Goal: Task Accomplishment & Management: Complete application form

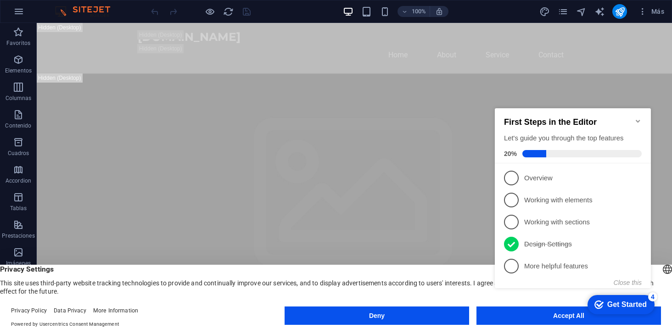
click at [474, 270] on span "Privacy Settings" at bounding box center [336, 269] width 672 height 9
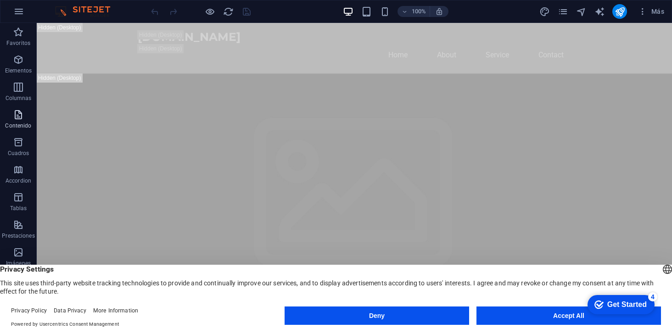
click at [17, 120] on icon "button" at bounding box center [18, 114] width 11 height 11
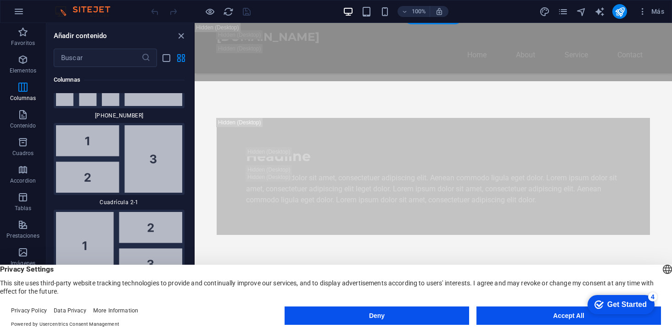
scroll to position [688, 0]
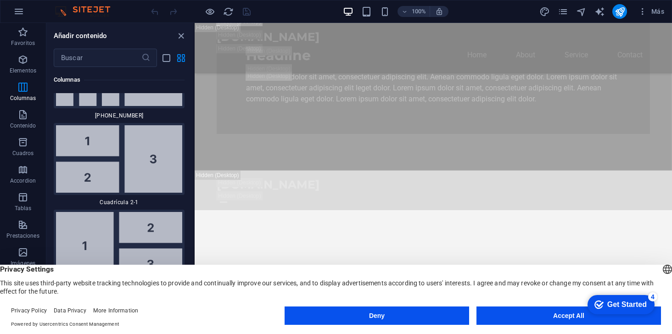
scroll to position [734, 0]
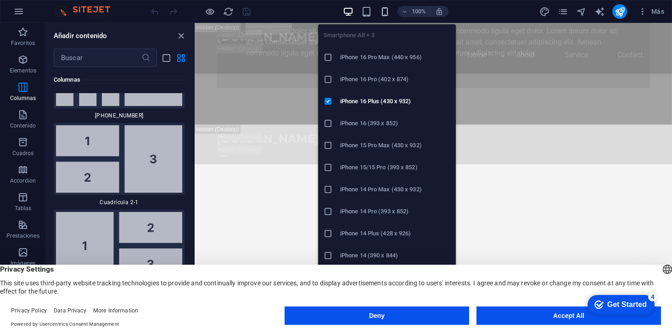
click at [382, 11] on icon "button" at bounding box center [385, 11] width 11 height 11
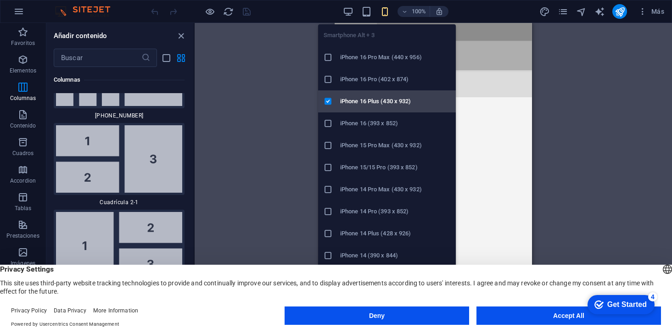
click at [359, 97] on h6 "iPhone 16 Plus (430 x 932)" at bounding box center [395, 101] width 110 height 11
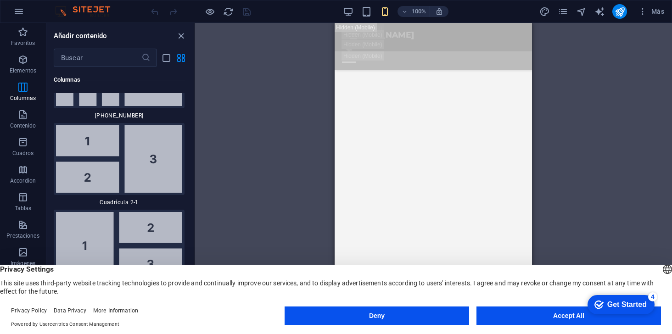
scroll to position [642, 0]
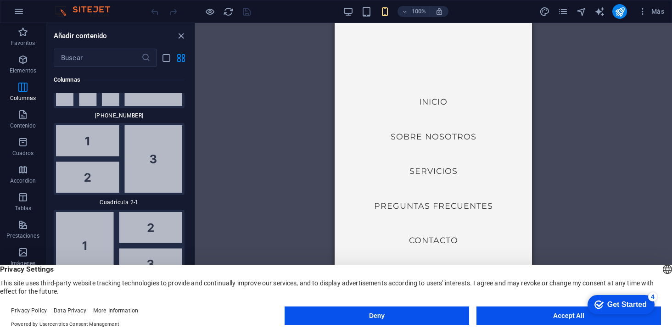
scroll to position [275, 0]
click at [438, 96] on nav "Inicio Sobre Nosotros Servicios Preguntas Frecuentes Contacto" at bounding box center [433, 171] width 197 height 296
click at [598, 113] on div "Arrastra aquí para reemplazar el contenido existente. Si quieres crear un eleme…" at bounding box center [433, 171] width 477 height 296
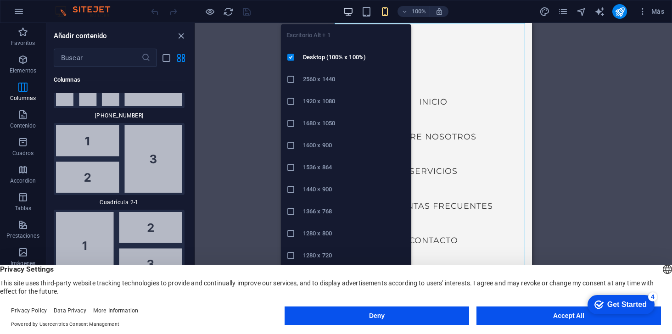
click at [348, 9] on icon "button" at bounding box center [348, 11] width 11 height 11
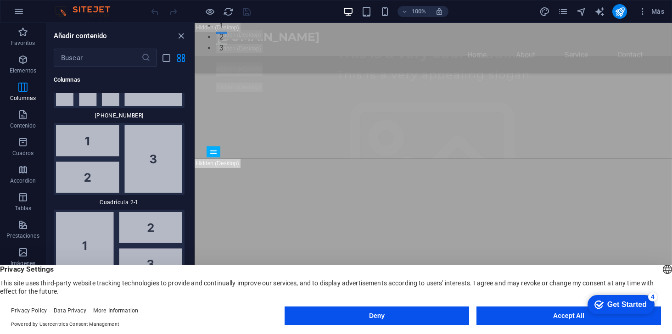
scroll to position [573, 0]
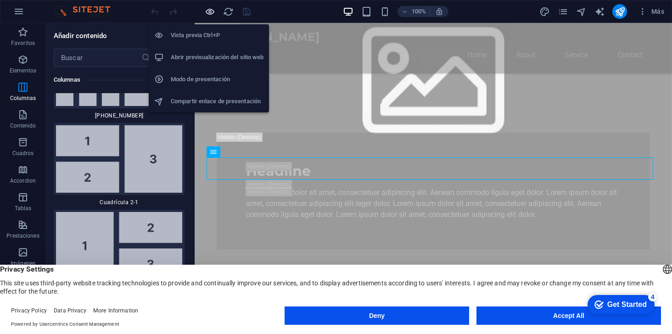
click at [211, 11] on icon "button" at bounding box center [210, 11] width 11 height 11
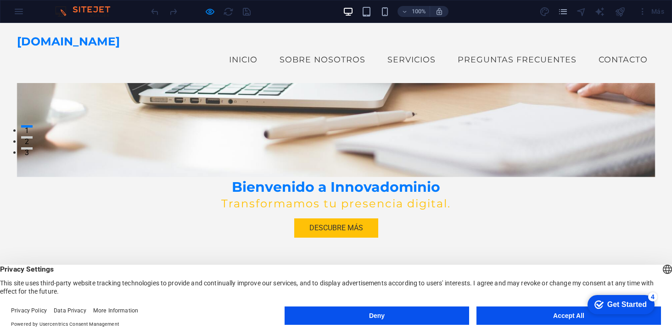
scroll to position [137, 0]
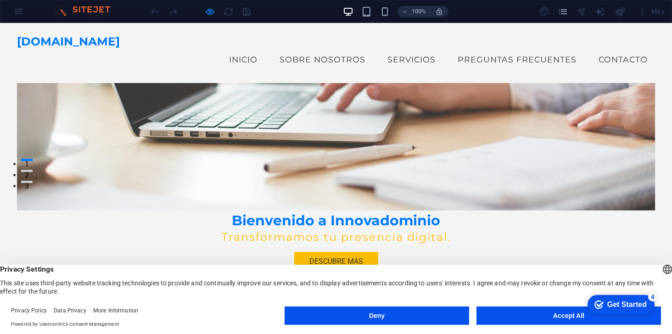
drag, startPoint x: 339, startPoint y: 156, endPoint x: 353, endPoint y: 157, distance: 14.2
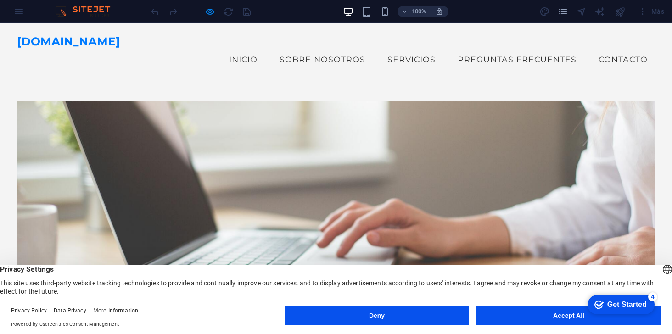
scroll to position [92, 0]
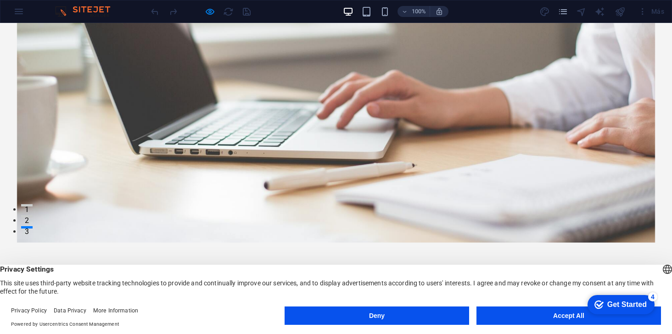
scroll to position [0, 0]
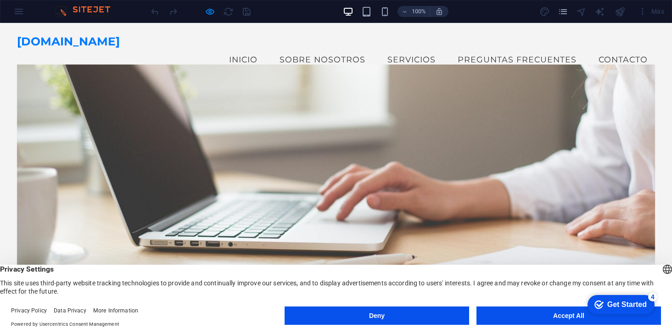
click at [233, 48] on link "Inicio" at bounding box center [243, 59] width 43 height 23
click at [308, 48] on link "Sobre Nosotros" at bounding box center [322, 59] width 101 height 23
click at [558, 319] on button "Accept All" at bounding box center [568, 316] width 184 height 18
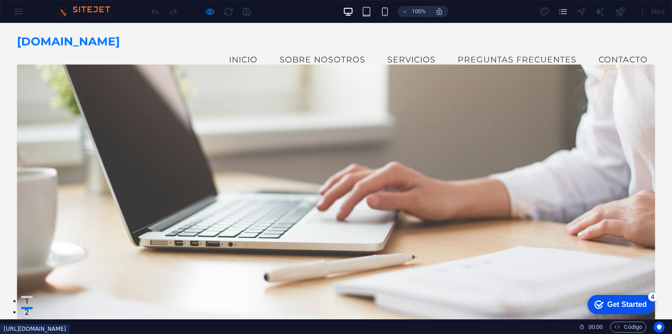
click at [418, 48] on link "Servicios" at bounding box center [411, 59] width 63 height 23
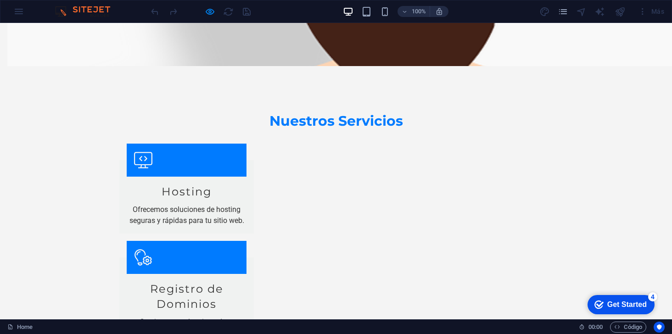
scroll to position [875, 0]
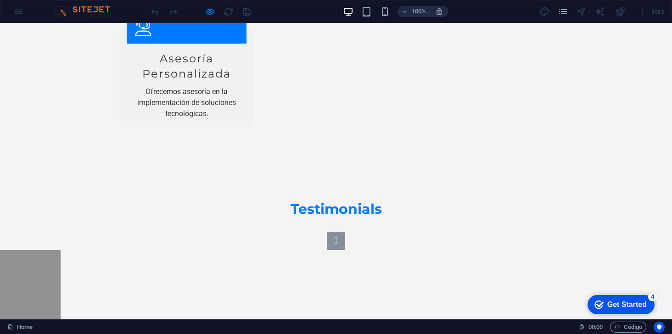
scroll to position [1599, 0]
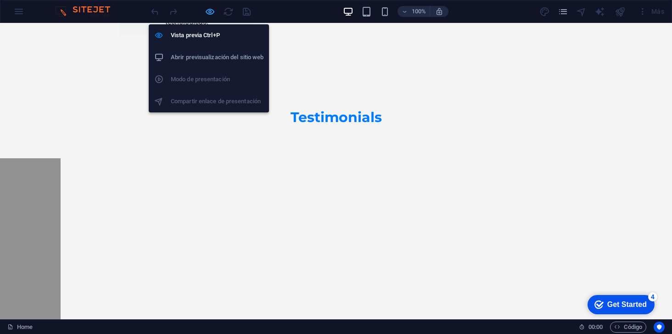
drag, startPoint x: 207, startPoint y: 12, endPoint x: 76, endPoint y: 98, distance: 157.5
click at [207, 12] on icon "button" at bounding box center [210, 11] width 11 height 11
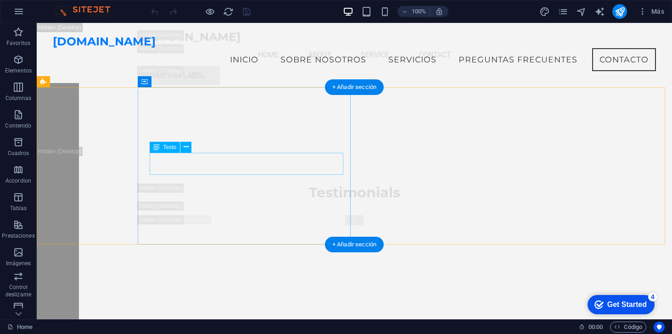
scroll to position [12628, 0]
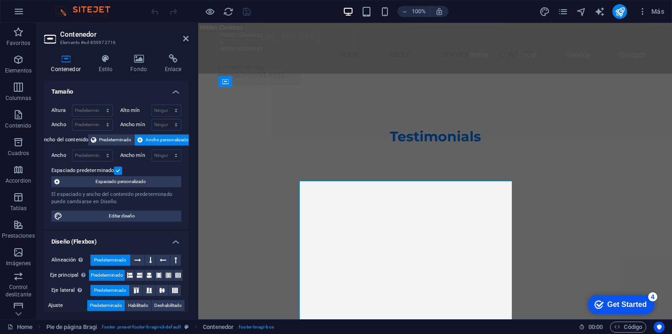
scroll to position [12534, 0]
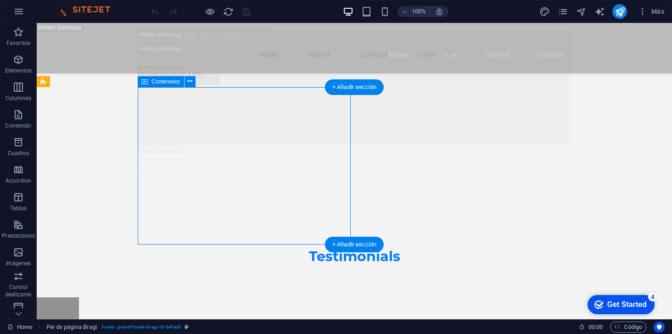
scroll to position [12674, 0]
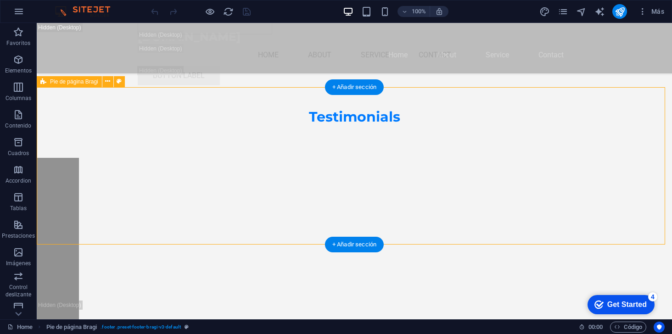
click at [118, 81] on icon at bounding box center [119, 82] width 5 height 10
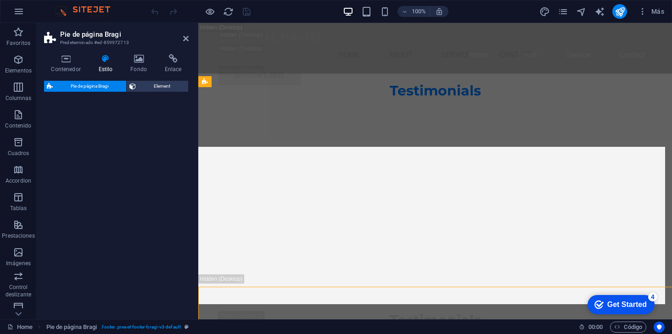
select select "%"
select select "rem"
select select "px"
select select "rem"
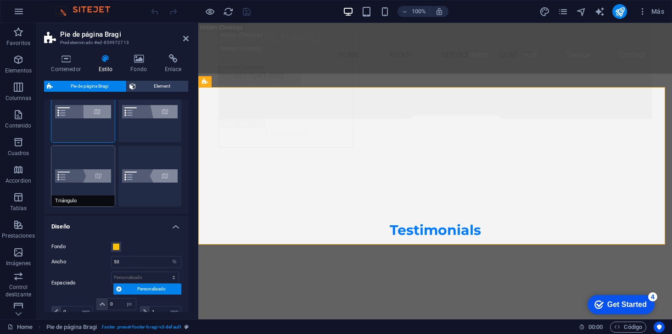
scroll to position [46, 0]
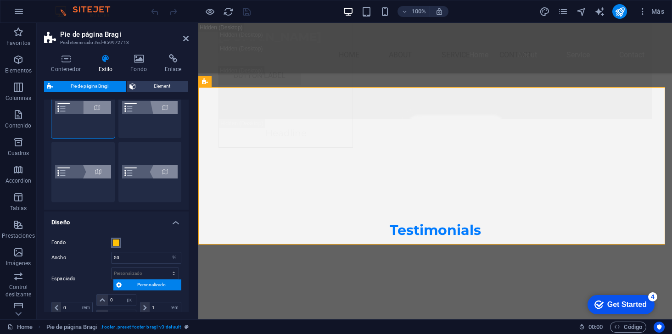
click at [117, 243] on span at bounding box center [115, 242] width 7 height 7
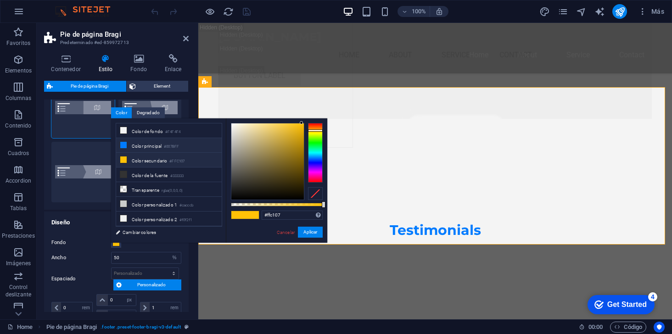
click at [123, 144] on icon at bounding box center [123, 145] width 6 height 6
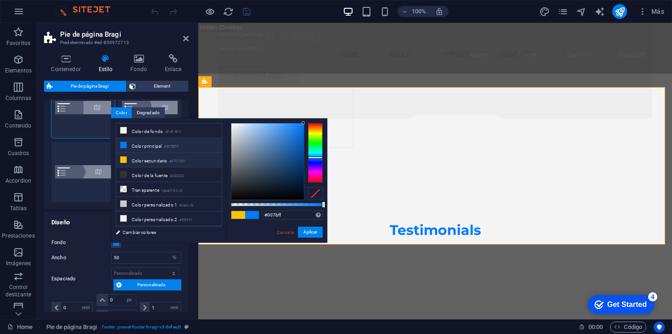
click at [123, 157] on icon at bounding box center [123, 159] width 6 height 6
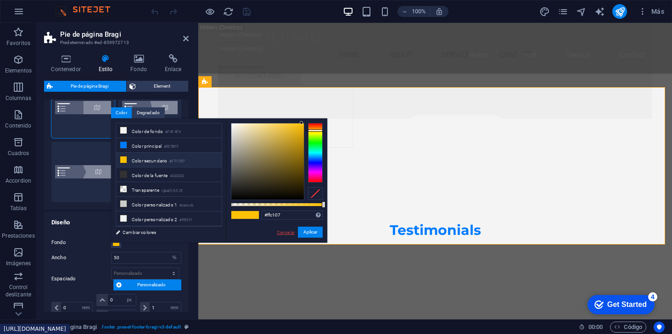
click at [279, 235] on link "Cancelar" at bounding box center [286, 232] width 20 height 7
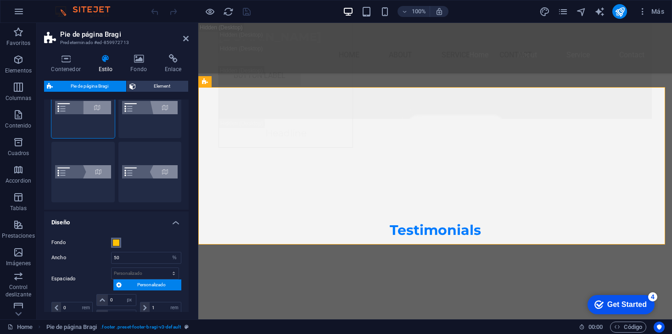
click at [114, 242] on span at bounding box center [115, 242] width 7 height 7
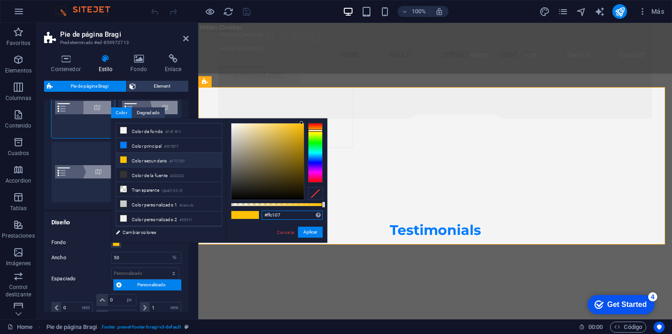
click at [273, 214] on input "#ffc107" at bounding box center [292, 215] width 61 height 9
click at [291, 213] on input "#ffc107" at bounding box center [292, 215] width 61 height 9
drag, startPoint x: 288, startPoint y: 216, endPoint x: 261, endPoint y: 217, distance: 27.6
click at [261, 217] on div "#ffc107 Formatos soportados #0852ed rgb(8, 82, 237) rgba(8, 82, 237, 90%) hsv(2…" at bounding box center [276, 246] width 101 height 257
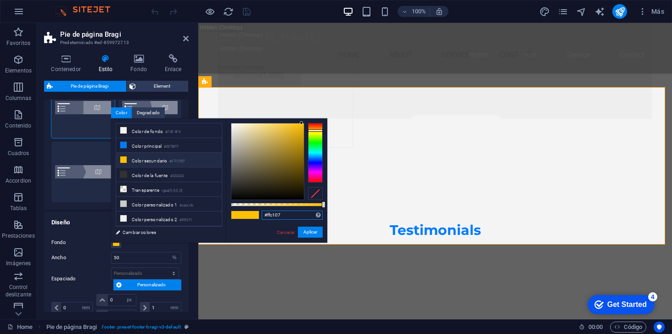
type input "#07e7ff"
click at [311, 153] on div at bounding box center [315, 153] width 15 height 60
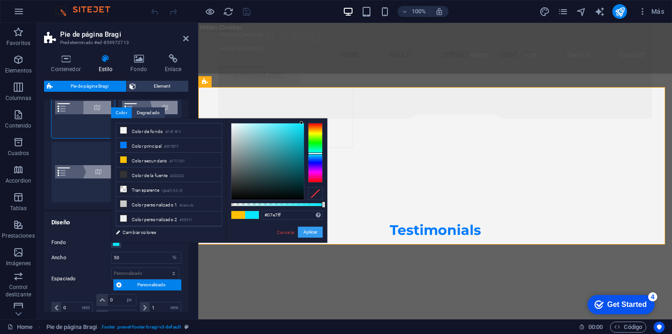
click at [314, 235] on button "Aplicar" at bounding box center [310, 232] width 25 height 11
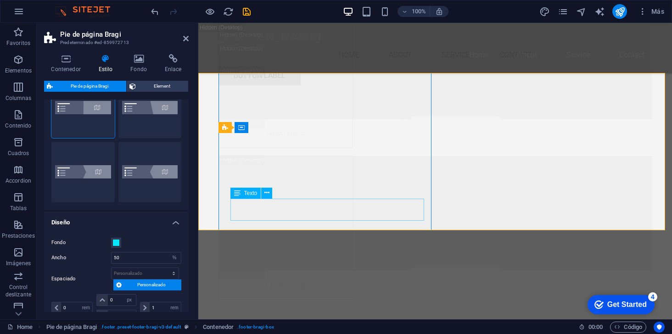
scroll to position [12488, 0]
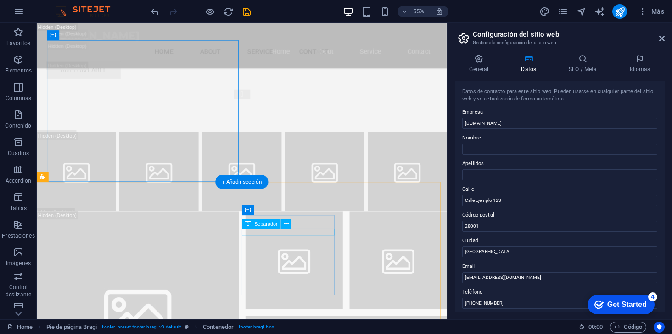
scroll to position [12726, 0]
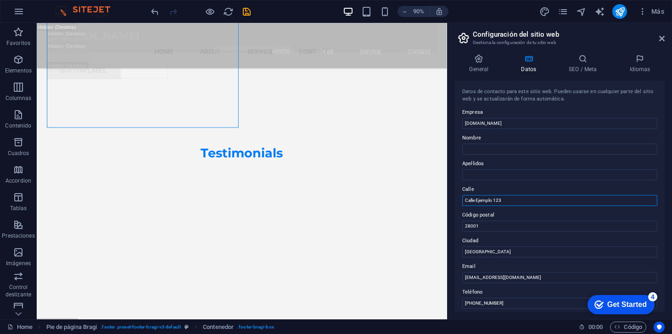
click at [510, 200] on input "Calle Ejemplo 123" at bounding box center [559, 200] width 195 height 11
type input "C"
type input "Calle [PERSON_NAME]"
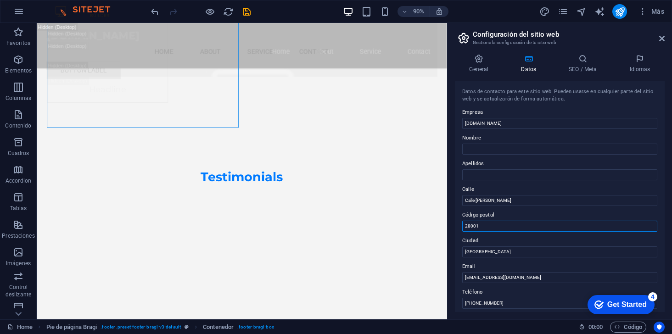
click at [482, 225] on input "28001" at bounding box center [559, 226] width 195 height 11
type input "2"
click at [484, 251] on input "[GEOGRAPHIC_DATA]" at bounding box center [559, 251] width 195 height 11
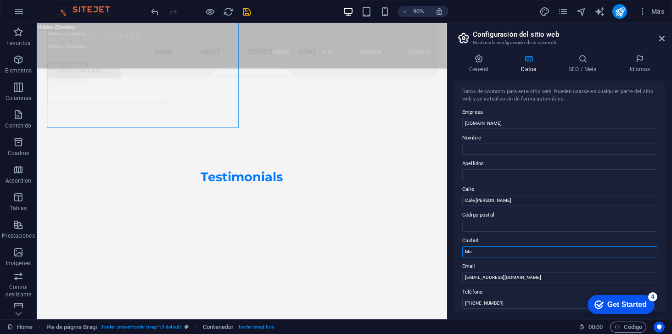
type input "M"
type input "[GEOGRAPHIC_DATA]"
click at [506, 301] on input "[PHONE_NUMBER]" at bounding box center [559, 303] width 195 height 11
type input "+"
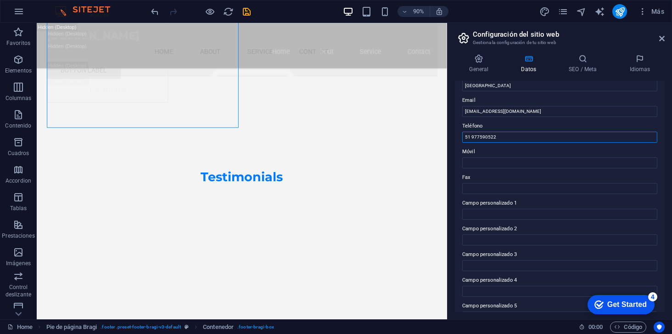
scroll to position [163, 0]
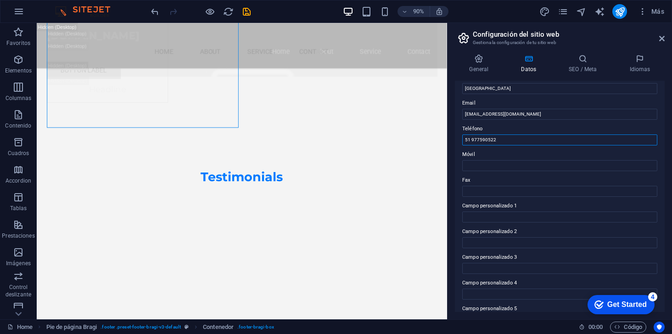
type input "51 977590522"
click at [617, 305] on div "Get Started" at bounding box center [626, 305] width 39 height 8
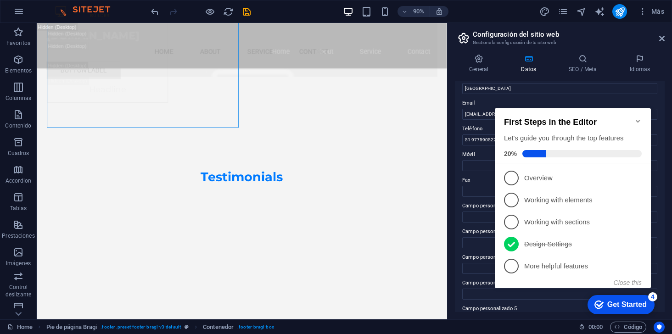
click at [637, 117] on icon "Minimize checklist" at bounding box center [637, 120] width 7 height 7
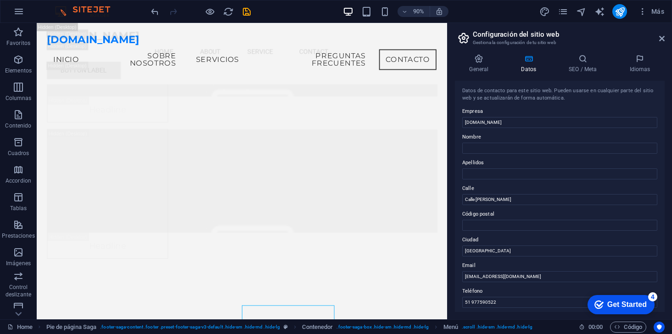
scroll to position [0, 0]
click at [464, 124] on input "[DOMAIN_NAME]" at bounding box center [559, 123] width 195 height 11
type input "n"
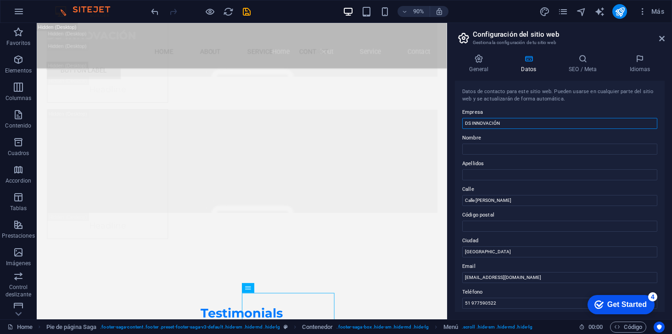
scroll to position [12588, 0]
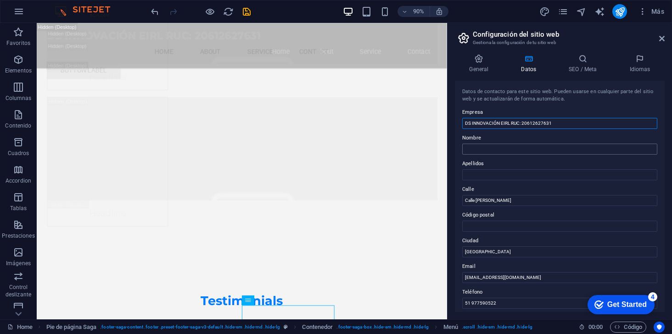
type input "DS INNOVACIÓN EIRL RUC: 20612627631"
click at [479, 151] on input "Nombre" at bounding box center [559, 149] width 195 height 11
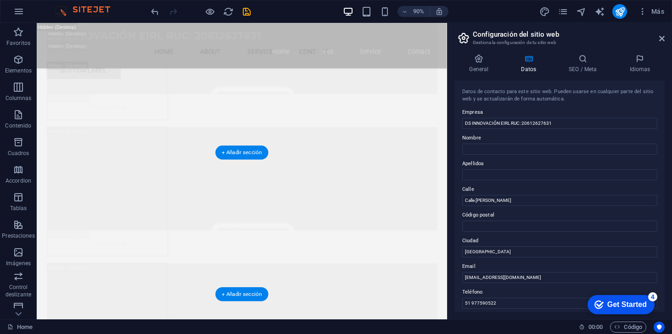
scroll to position [12541, 0]
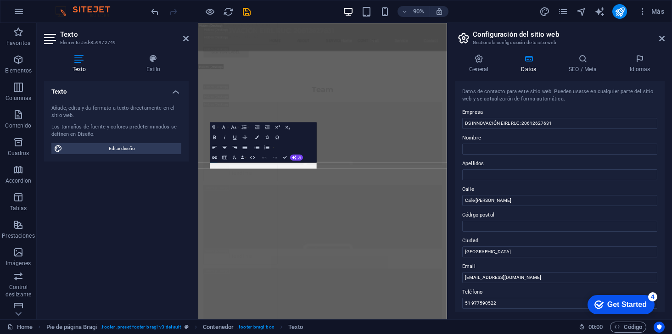
scroll to position [13215, 0]
click at [127, 219] on div "Texto Añade, edita y da formato a texto directamente en el sitio web. Los tamañ…" at bounding box center [116, 196] width 145 height 231
click at [186, 39] on icon at bounding box center [186, 38] width 6 height 7
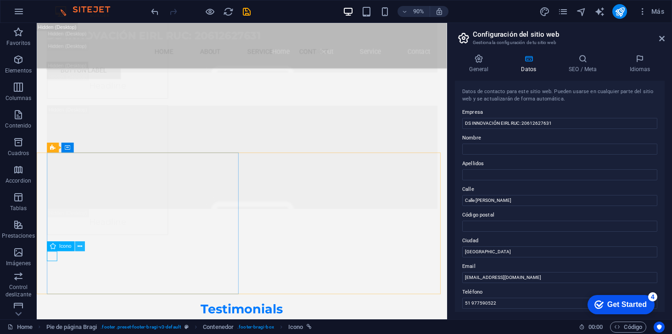
click at [80, 248] on icon at bounding box center [80, 246] width 5 height 9
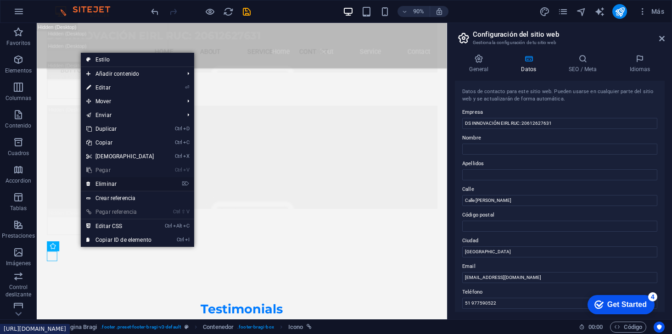
click at [101, 184] on link "⌦ Eliminar" at bounding box center [120, 184] width 79 height 14
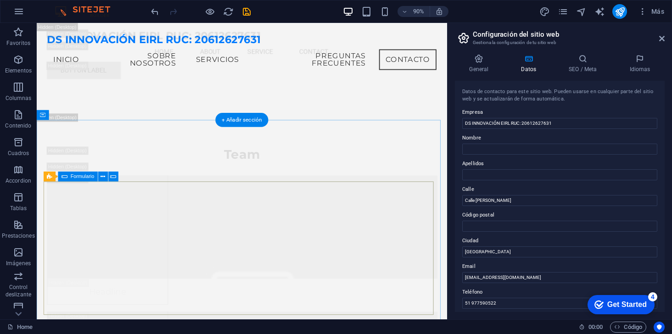
scroll to position [11655, 0]
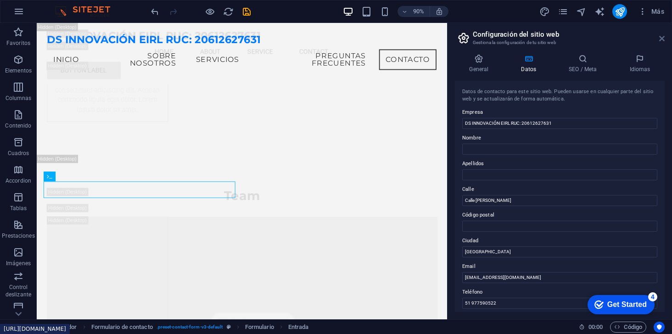
click at [661, 40] on icon at bounding box center [662, 38] width 6 height 7
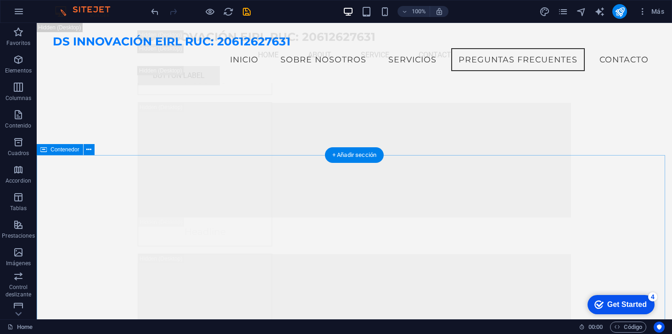
scroll to position [11767, 0]
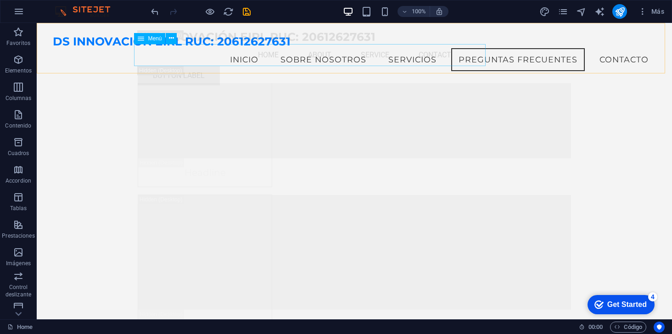
click at [399, 59] on nav "Home About Service Contact" at bounding box center [354, 55] width 433 height 22
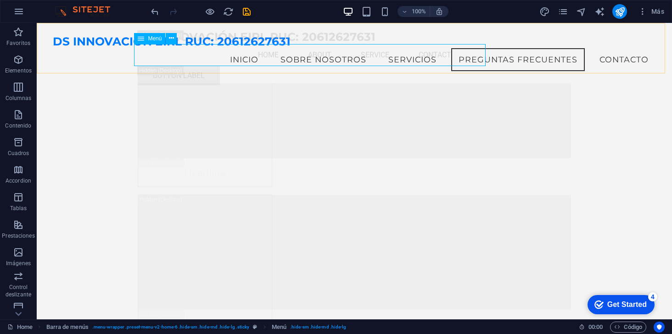
click at [413, 58] on nav "Home About Service Contact" at bounding box center [354, 55] width 433 height 22
click at [142, 39] on icon at bounding box center [141, 38] width 6 height 11
click at [171, 39] on icon at bounding box center [171, 39] width 5 height 10
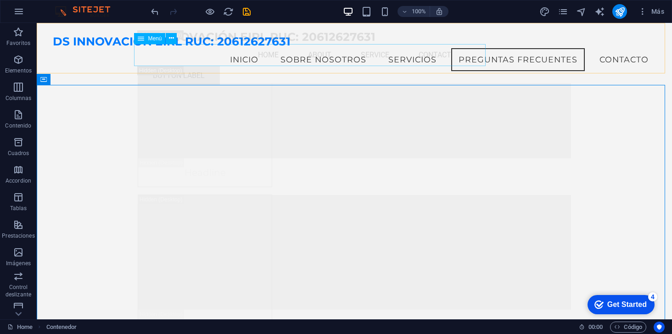
click at [401, 59] on nav "Home About Service Contact" at bounding box center [354, 55] width 433 height 22
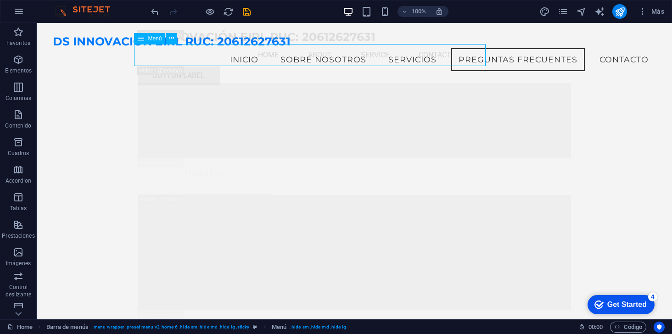
click at [325, 60] on nav "Home About Service Contact" at bounding box center [354, 55] width 433 height 22
click at [399, 59] on nav "Home About Service Contact" at bounding box center [354, 55] width 433 height 22
click at [402, 59] on nav "Home About Service Contact" at bounding box center [354, 55] width 433 height 22
select select
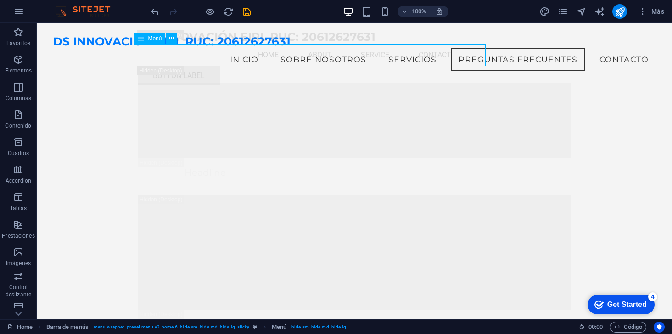
select select
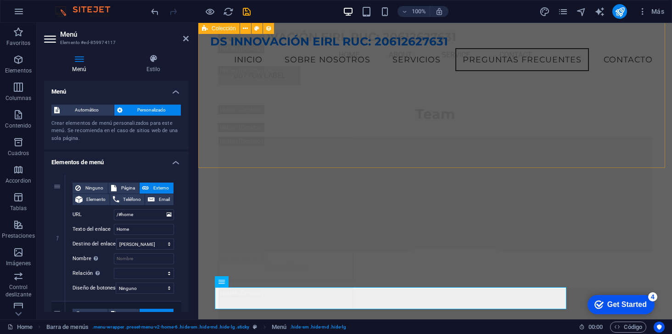
scroll to position [11430, 0]
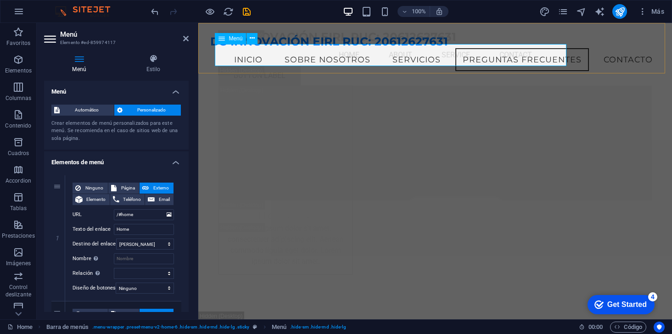
click at [403, 61] on nav "Home About Service Contact" at bounding box center [434, 55] width 433 height 22
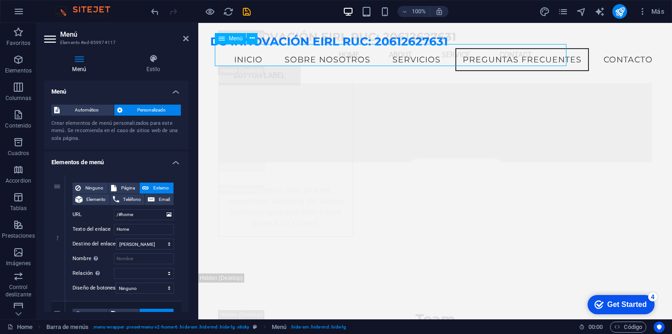
drag, startPoint x: 390, startPoint y: 59, endPoint x: 419, endPoint y: 59, distance: 28.5
click at [419, 59] on nav "Home About Service Contact" at bounding box center [434, 55] width 433 height 22
click at [399, 59] on nav "Home About Service Contact" at bounding box center [434, 55] width 433 height 22
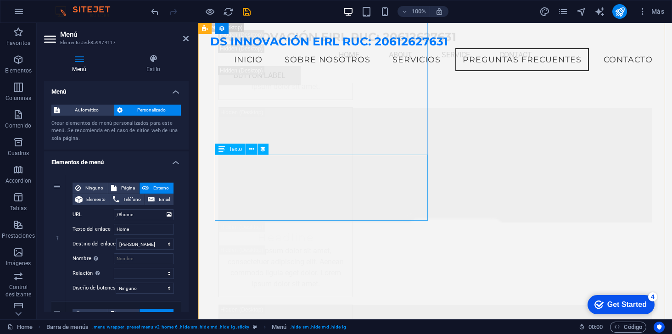
scroll to position [10692, 0]
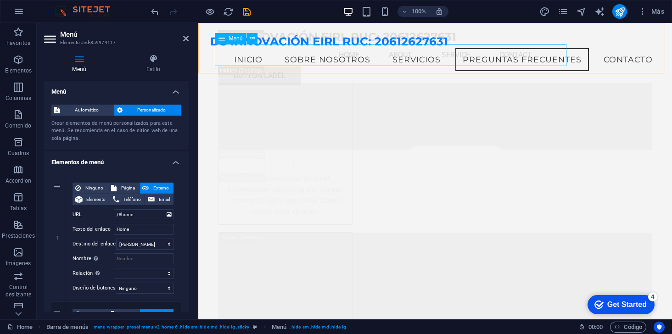
click at [406, 56] on nav "Home About Service Contact" at bounding box center [434, 55] width 433 height 22
drag, startPoint x: 612, startPoint y: 307, endPoint x: 701, endPoint y: 501, distance: 213.2
click at [612, 307] on div "Get Started" at bounding box center [626, 305] width 39 height 8
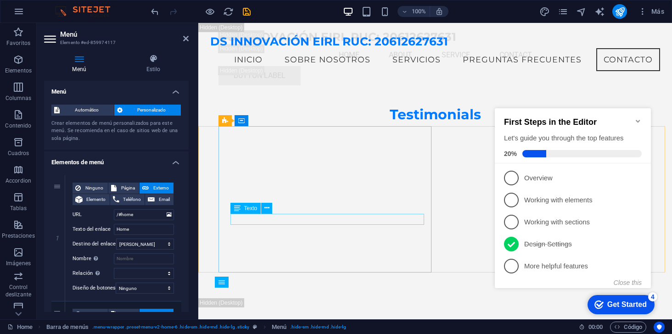
scroll to position [12435, 0]
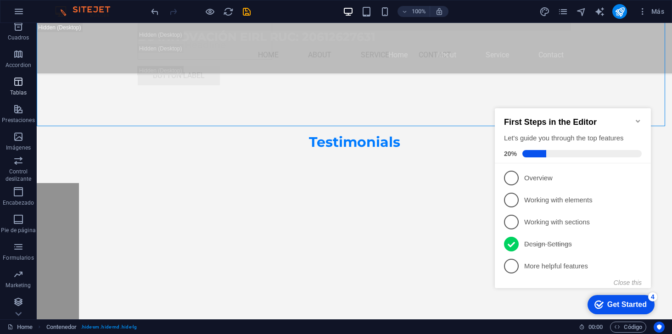
scroll to position [116, 0]
click at [18, 274] on icon "button" at bounding box center [18, 273] width 11 height 11
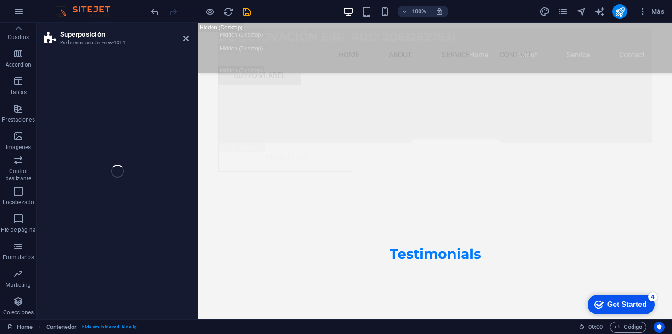
scroll to position [12495, 0]
select select "rem"
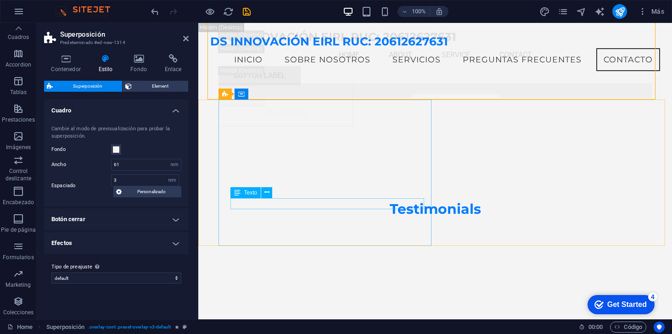
scroll to position [12317, 0]
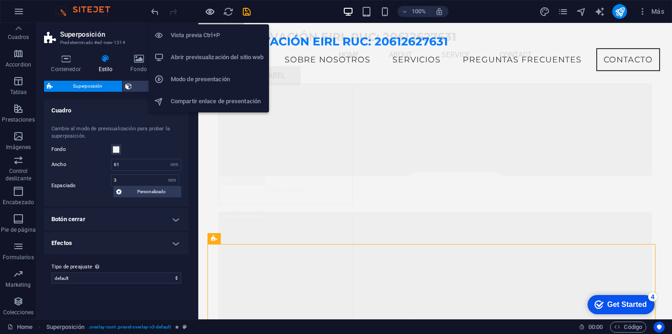
click at [211, 6] on icon "button" at bounding box center [210, 11] width 11 height 11
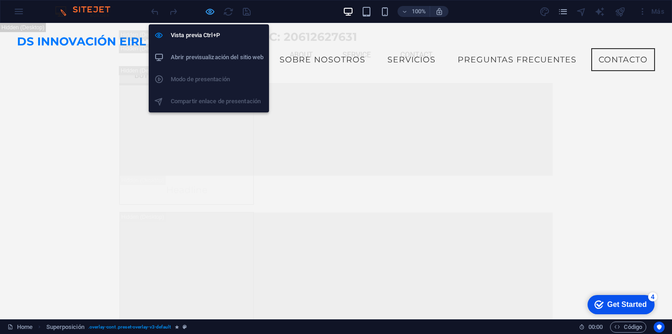
scroll to position [1601, 0]
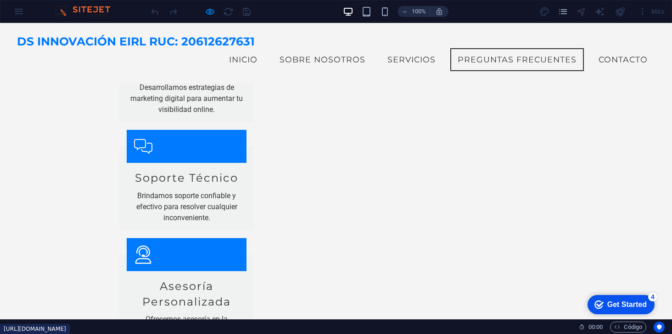
scroll to position [1266, 0]
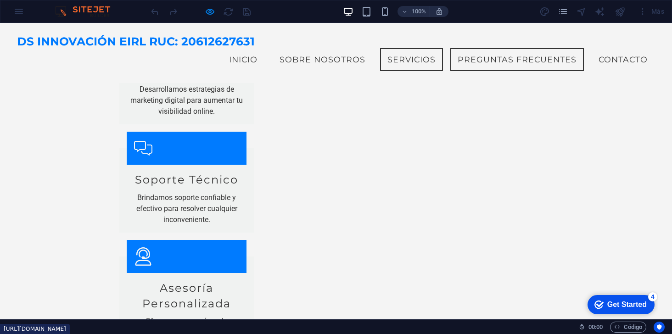
click at [398, 55] on link "Servicios" at bounding box center [411, 59] width 63 height 23
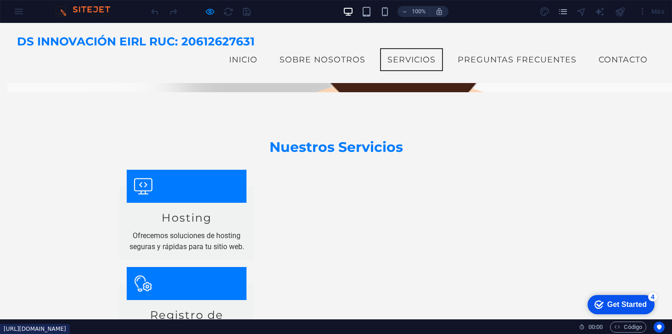
scroll to position [447, 0]
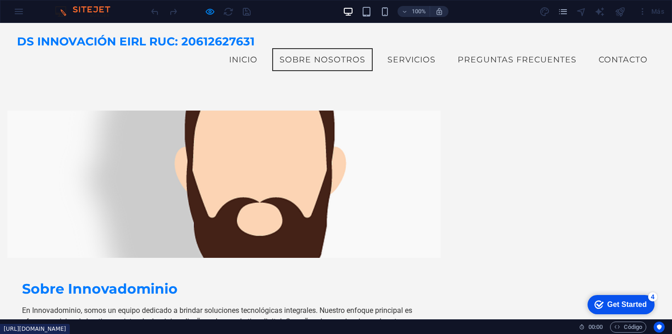
click at [330, 57] on link "Sobre Nosotros" at bounding box center [322, 59] width 101 height 23
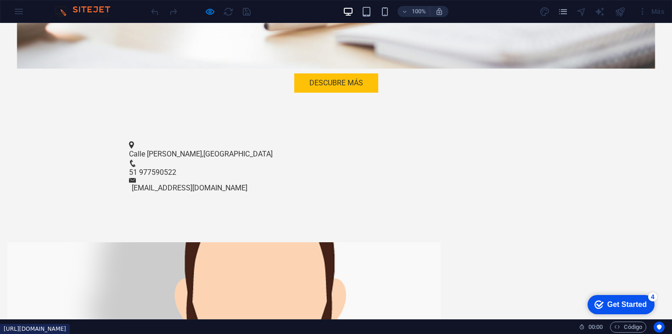
scroll to position [219, 0]
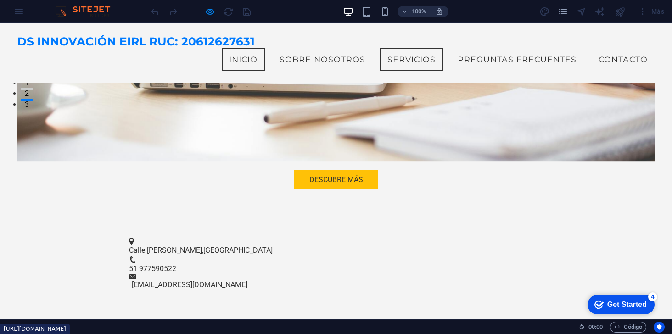
click at [401, 58] on link "Servicios" at bounding box center [411, 59] width 63 height 23
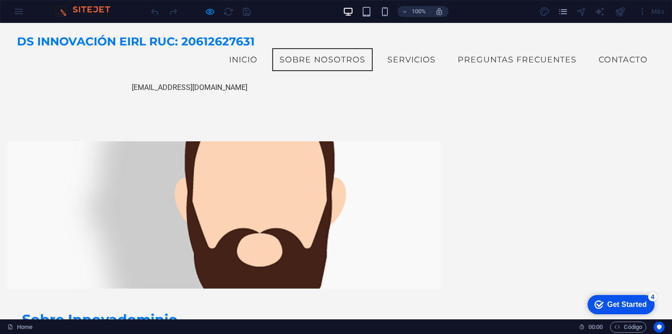
scroll to position [356, 0]
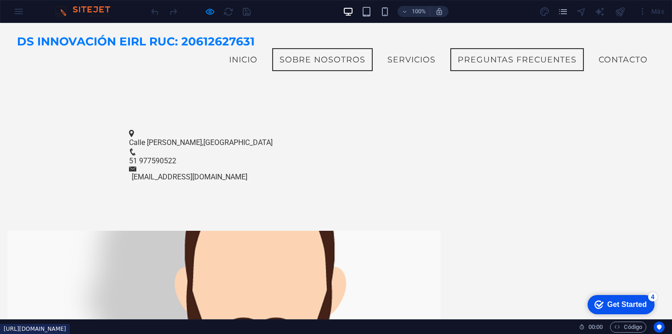
click at [532, 61] on link "Preguntas Frecuentes" at bounding box center [517, 59] width 134 height 23
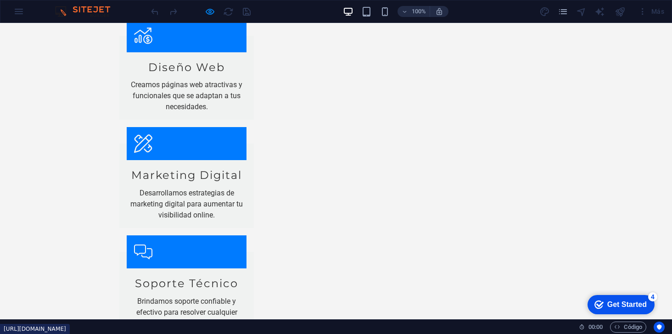
scroll to position [885, 0]
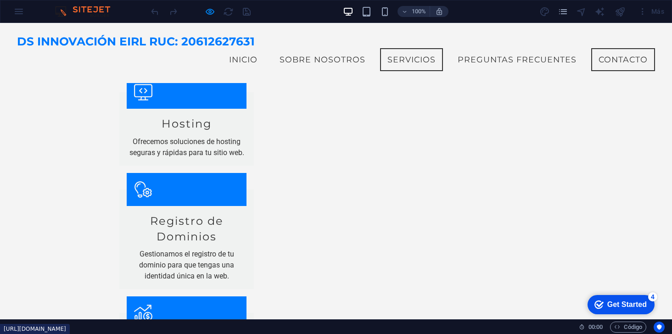
click at [610, 57] on link "Contacto" at bounding box center [623, 59] width 64 height 23
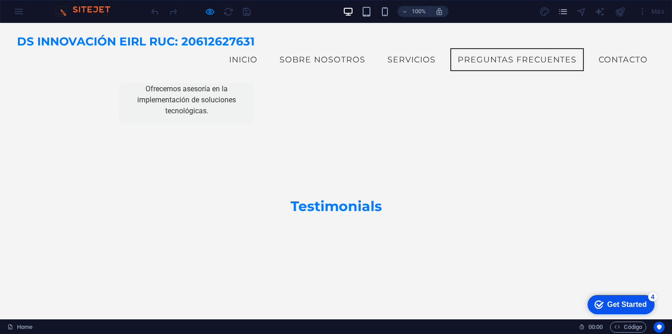
scroll to position [1346, 0]
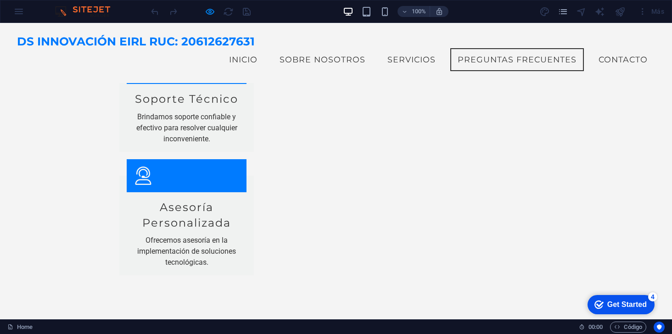
click at [84, 42] on span "DS INNOVACIÓN EIRL RUC: 20612627631" at bounding box center [136, 41] width 238 height 14
drag, startPoint x: 59, startPoint y: 44, endPoint x: 88, endPoint y: 40, distance: 29.1
click at [88, 40] on span "DS INNOVACIÓN EIRL RUC: 20612627631" at bounding box center [136, 41] width 238 height 14
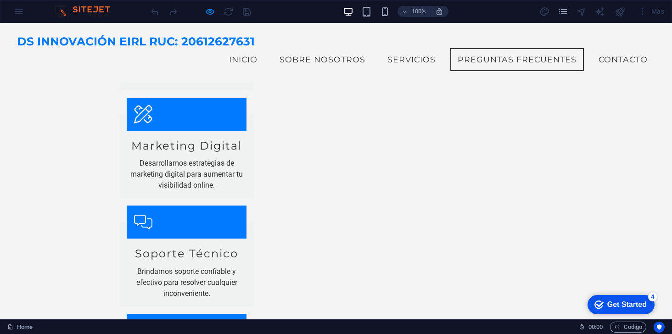
drag, startPoint x: 630, startPoint y: 23, endPoint x: 365, endPoint y: 35, distance: 265.0
click at [365, 35] on div "DS INNOVACIÓN EIRL RUC: 20612627631 Menu Inicio Sobre Nosotros Servicios Pregun…" at bounding box center [336, 53] width 672 height 60
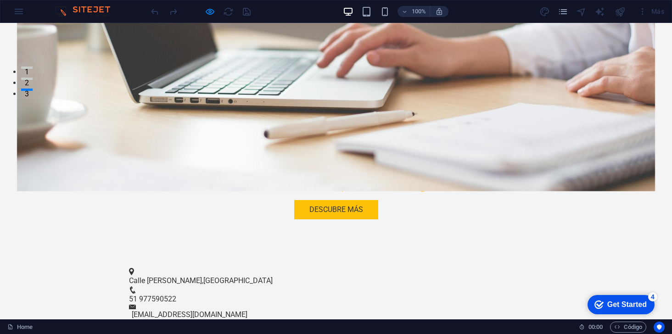
scroll to position [0, 0]
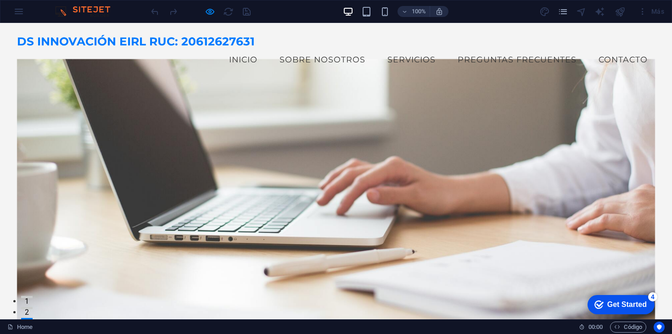
click at [658, 12] on div "Más" at bounding box center [651, 11] width 34 height 15
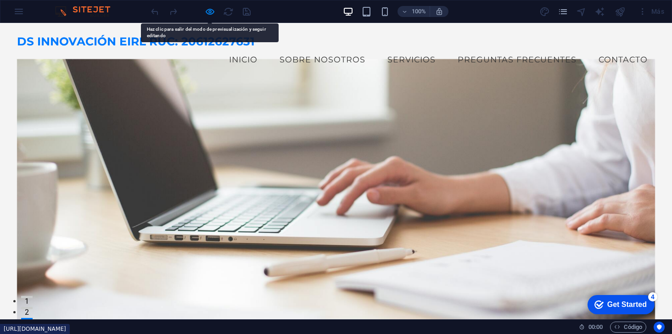
drag, startPoint x: 659, startPoint y: 23, endPoint x: 558, endPoint y: 37, distance: 102.0
click at [540, 59] on link "Preguntas Frecuentes" at bounding box center [517, 59] width 134 height 23
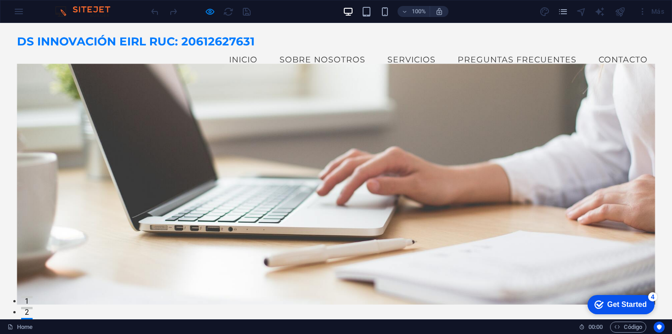
click at [22, 13] on div "100% Más" at bounding box center [335, 11] width 671 height 22
click at [17, 12] on div "100% Más" at bounding box center [335, 11] width 671 height 22
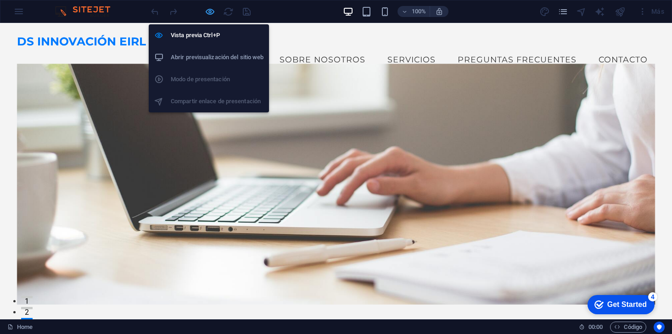
click at [208, 14] on icon "button" at bounding box center [210, 11] width 11 height 11
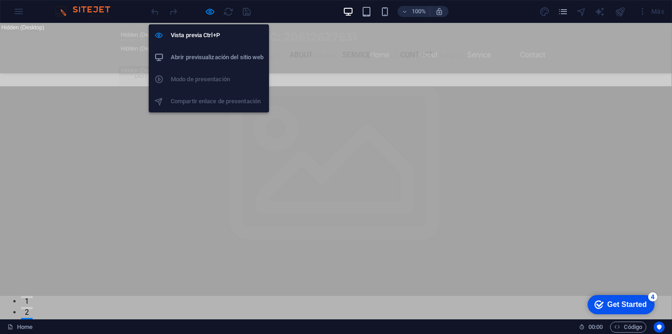
select select "rem"
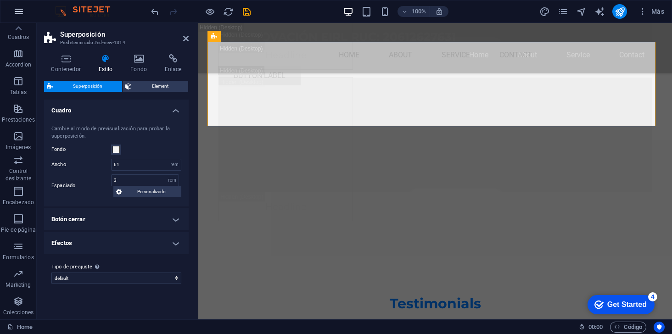
scroll to position [12580, 0]
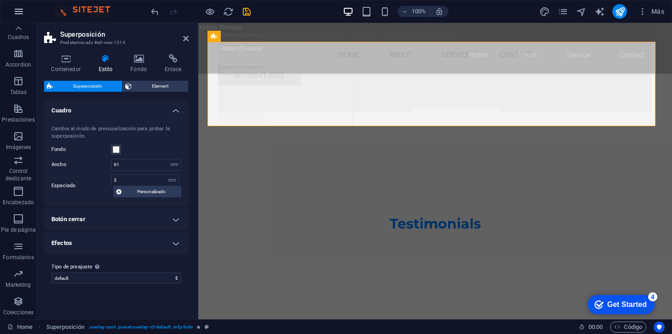
click at [18, 13] on icon "button" at bounding box center [18, 11] width 11 height 11
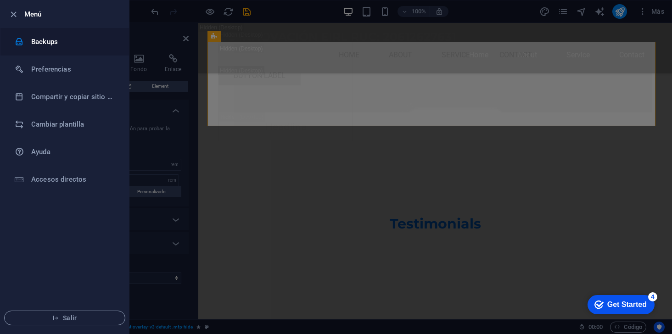
click at [45, 44] on h6 "Backups" at bounding box center [73, 41] width 85 height 11
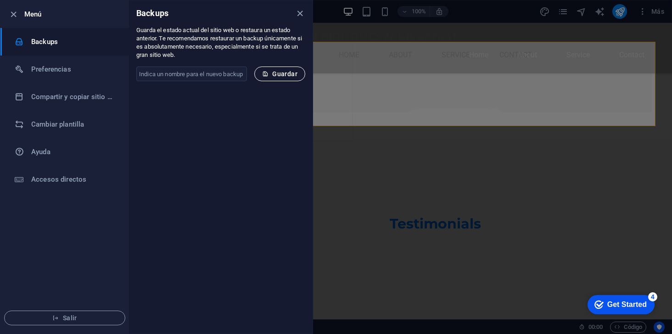
click at [276, 73] on span "Guardar" at bounding box center [279, 73] width 35 height 7
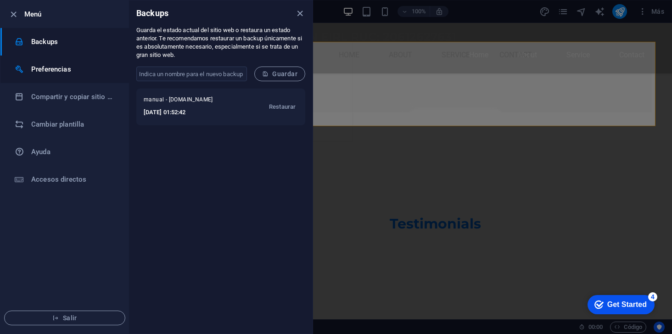
click at [42, 67] on h6 "Preferencias" at bounding box center [73, 69] width 85 height 11
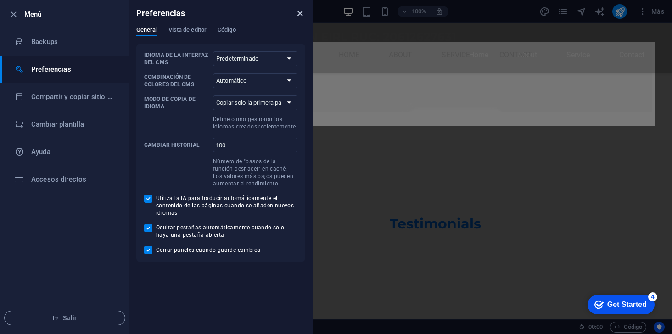
click at [299, 13] on icon "close" at bounding box center [300, 13] width 11 height 11
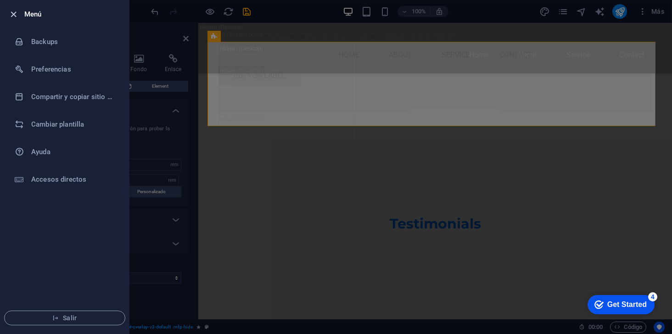
click at [14, 13] on icon "button" at bounding box center [13, 14] width 11 height 11
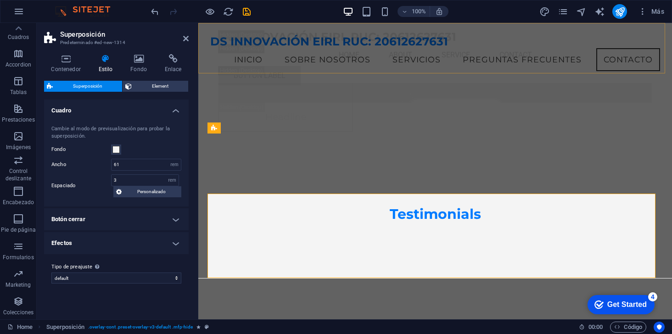
scroll to position [12428, 0]
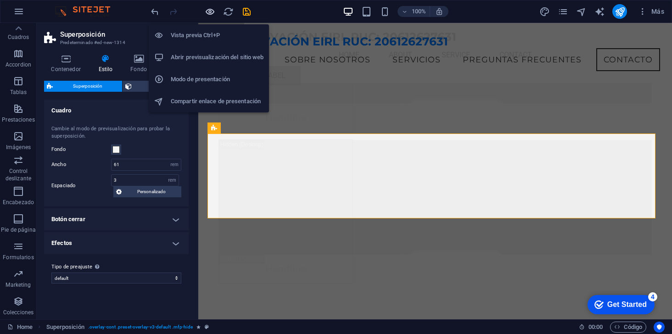
click at [208, 8] on icon "button" at bounding box center [210, 11] width 11 height 11
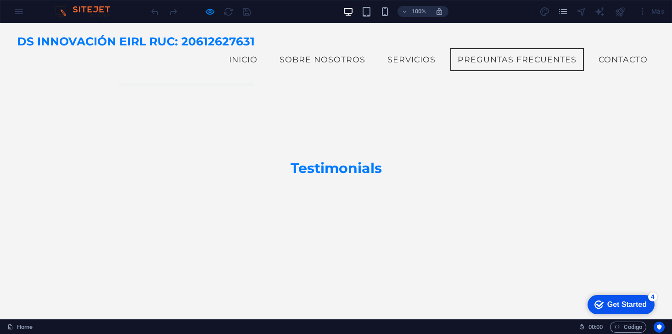
scroll to position [1396, 0]
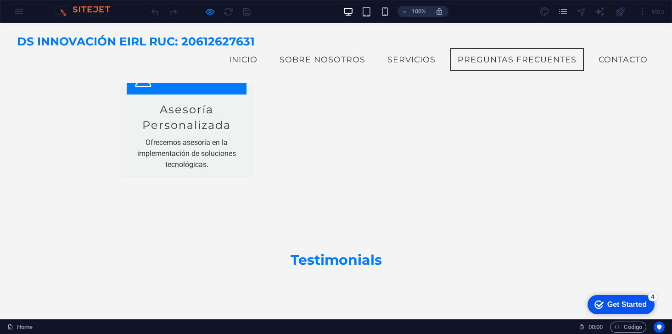
type input "DINO"
type input "[PERSON_NAME]"
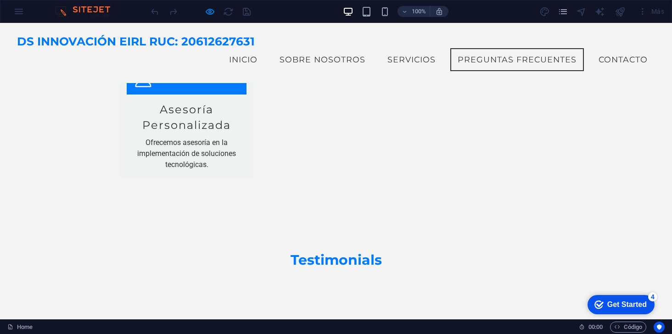
type input "987654321"
type input "[EMAIL_ADDRESS][DOMAIN_NAME]"
type textarea "mensaje de prueba"
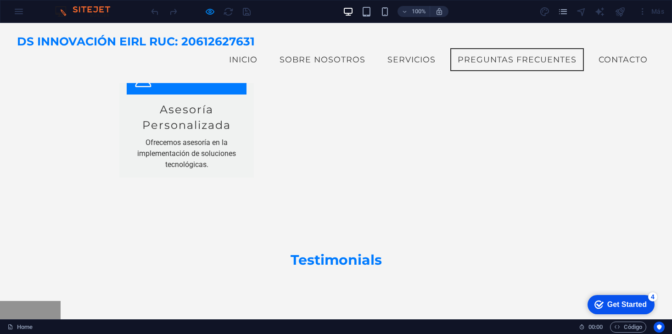
checkbox input "true"
type input "af8235"
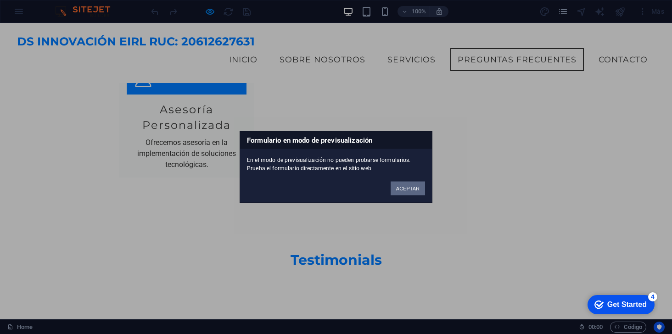
click at [408, 185] on button "ACEPTAR" at bounding box center [408, 189] width 34 height 14
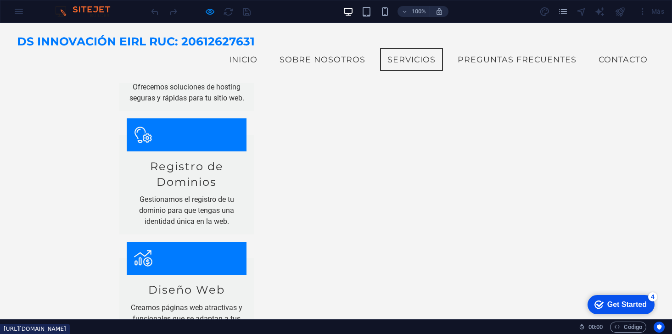
scroll to position [754, 0]
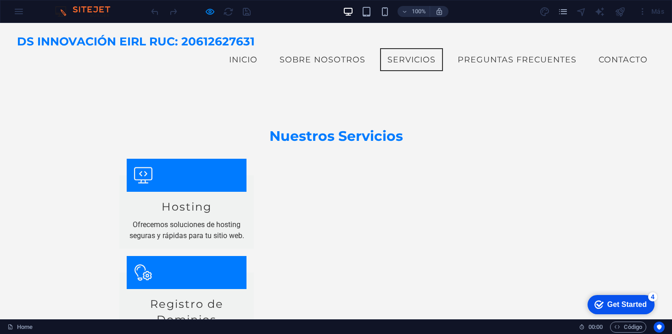
click at [658, 12] on div "Más" at bounding box center [651, 11] width 34 height 15
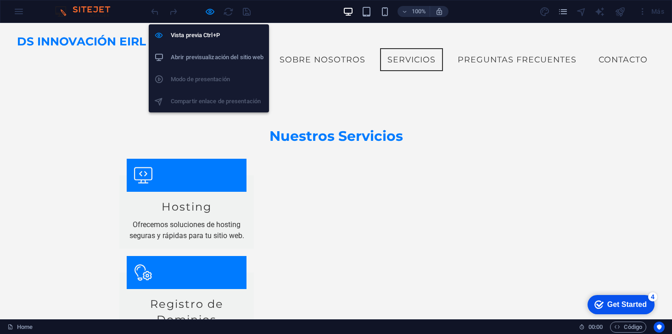
click at [194, 101] on ul "Vista previa Ctrl+P Abrir previsualización del sitio web Modo de presentación C…" at bounding box center [209, 68] width 120 height 88
click at [179, 59] on h6 "Abrir previsualización del sitio web" at bounding box center [217, 57] width 93 height 11
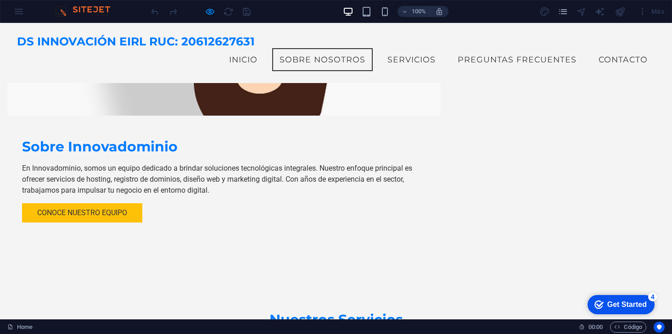
scroll to position [432, 0]
